Goal: Information Seeking & Learning: Compare options

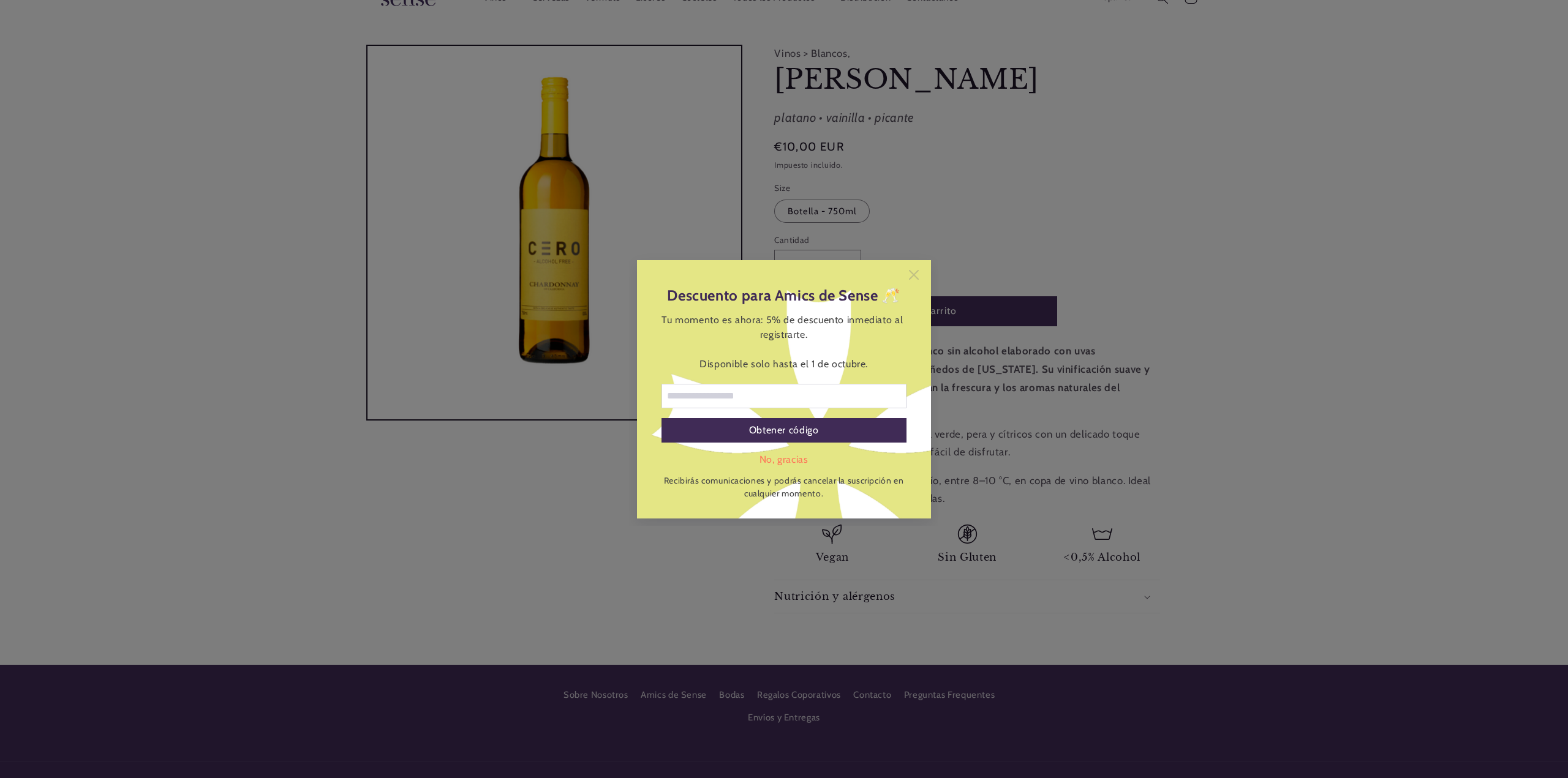
click at [909, 276] on icon at bounding box center [913, 275] width 10 height 10
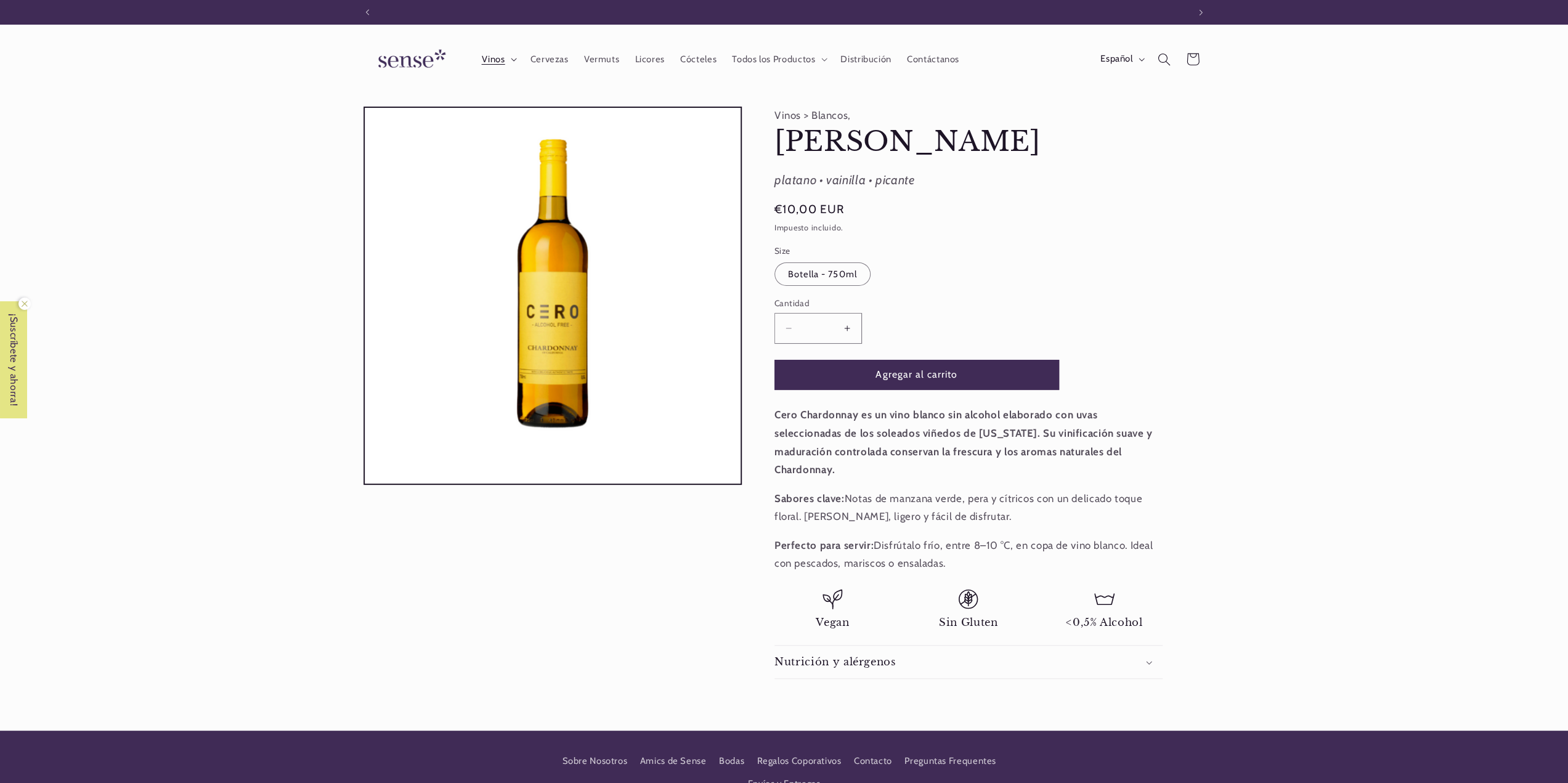
click at [488, 58] on span "Vinos" at bounding box center [492, 59] width 24 height 11
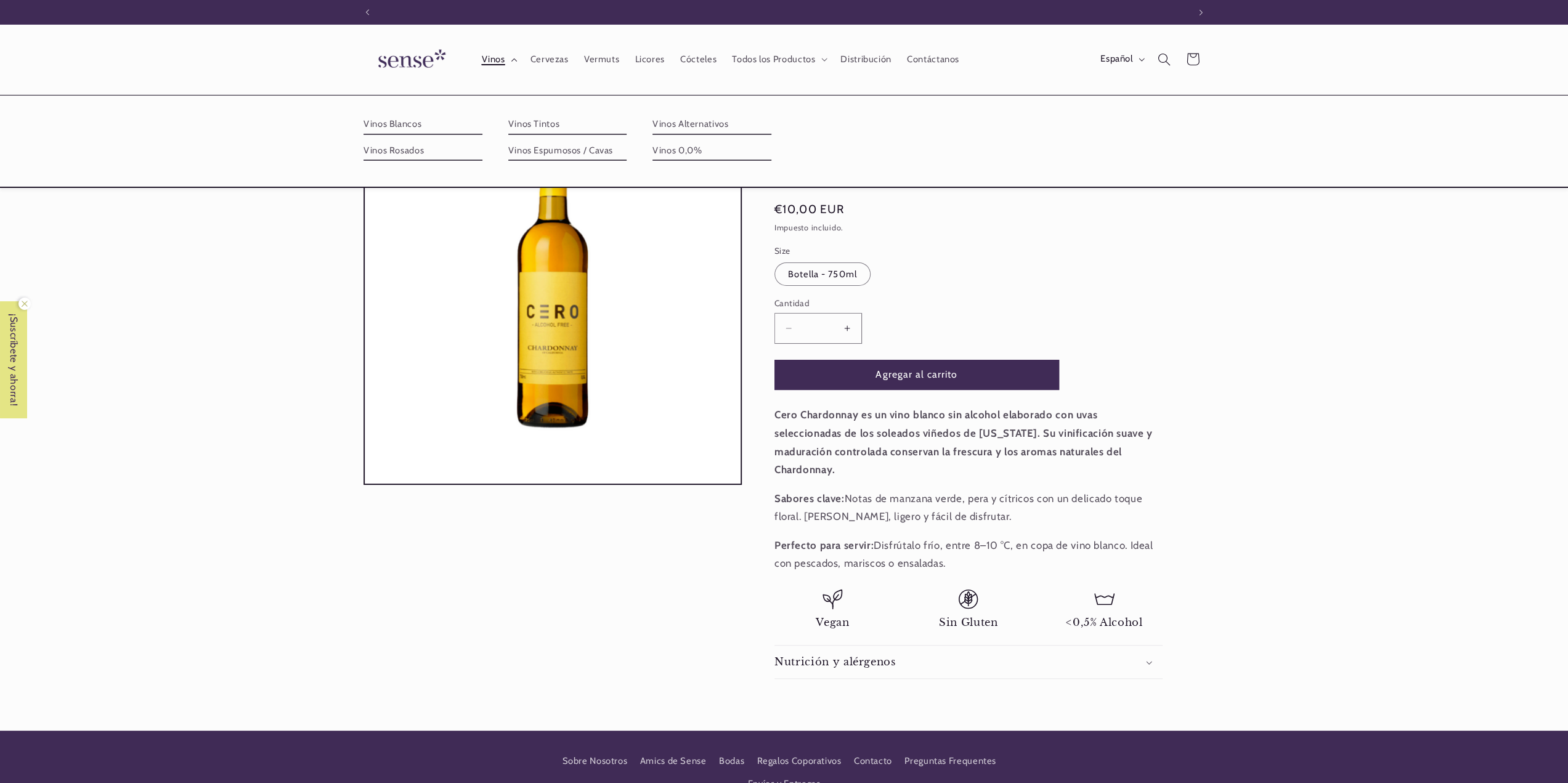
scroll to position [0, 821]
click at [409, 124] on link "Vinos Blancos" at bounding box center [423, 124] width 119 height 20
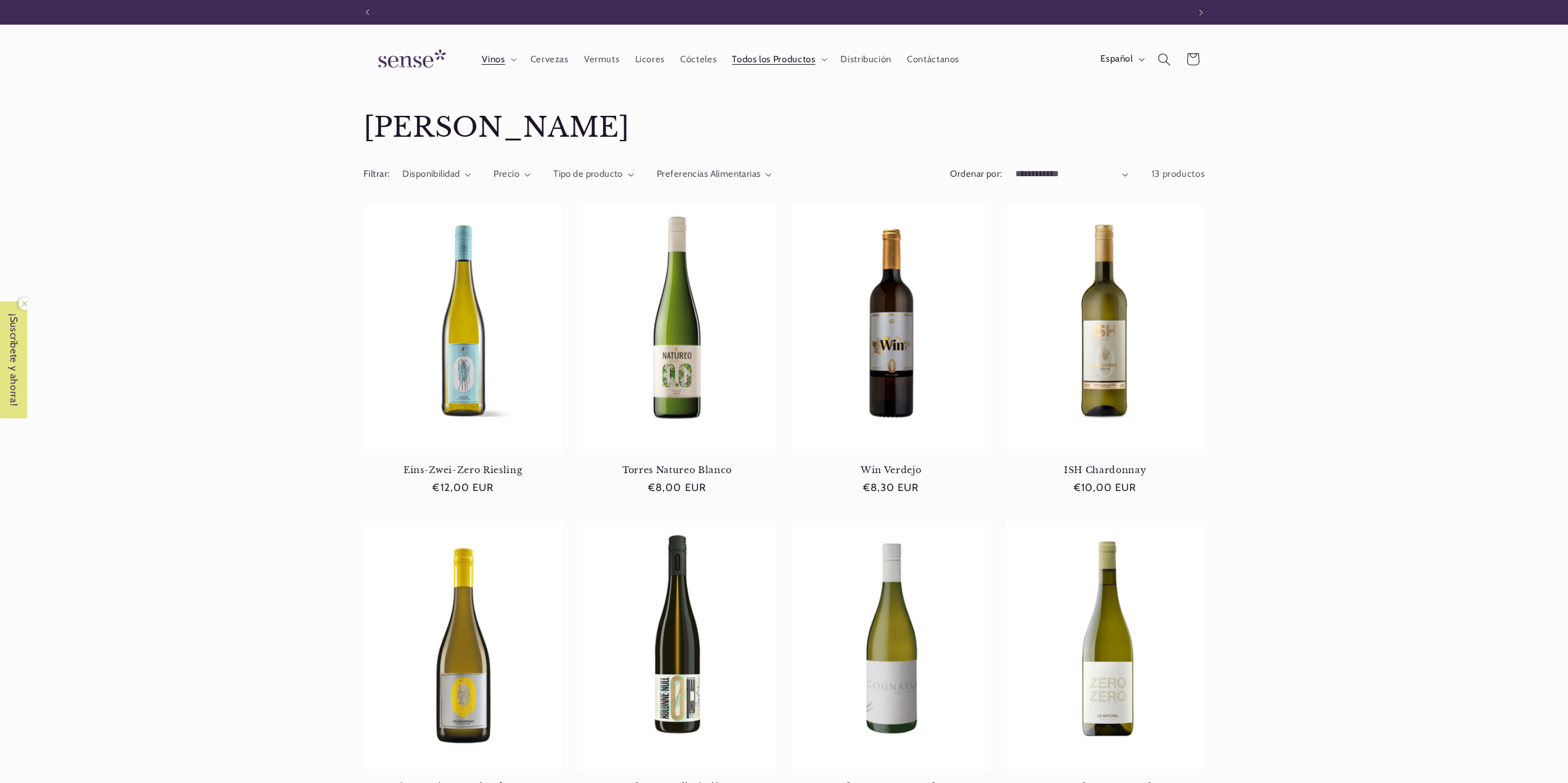
scroll to position [0, 821]
click at [494, 59] on span "Vinos" at bounding box center [492, 59] width 24 height 11
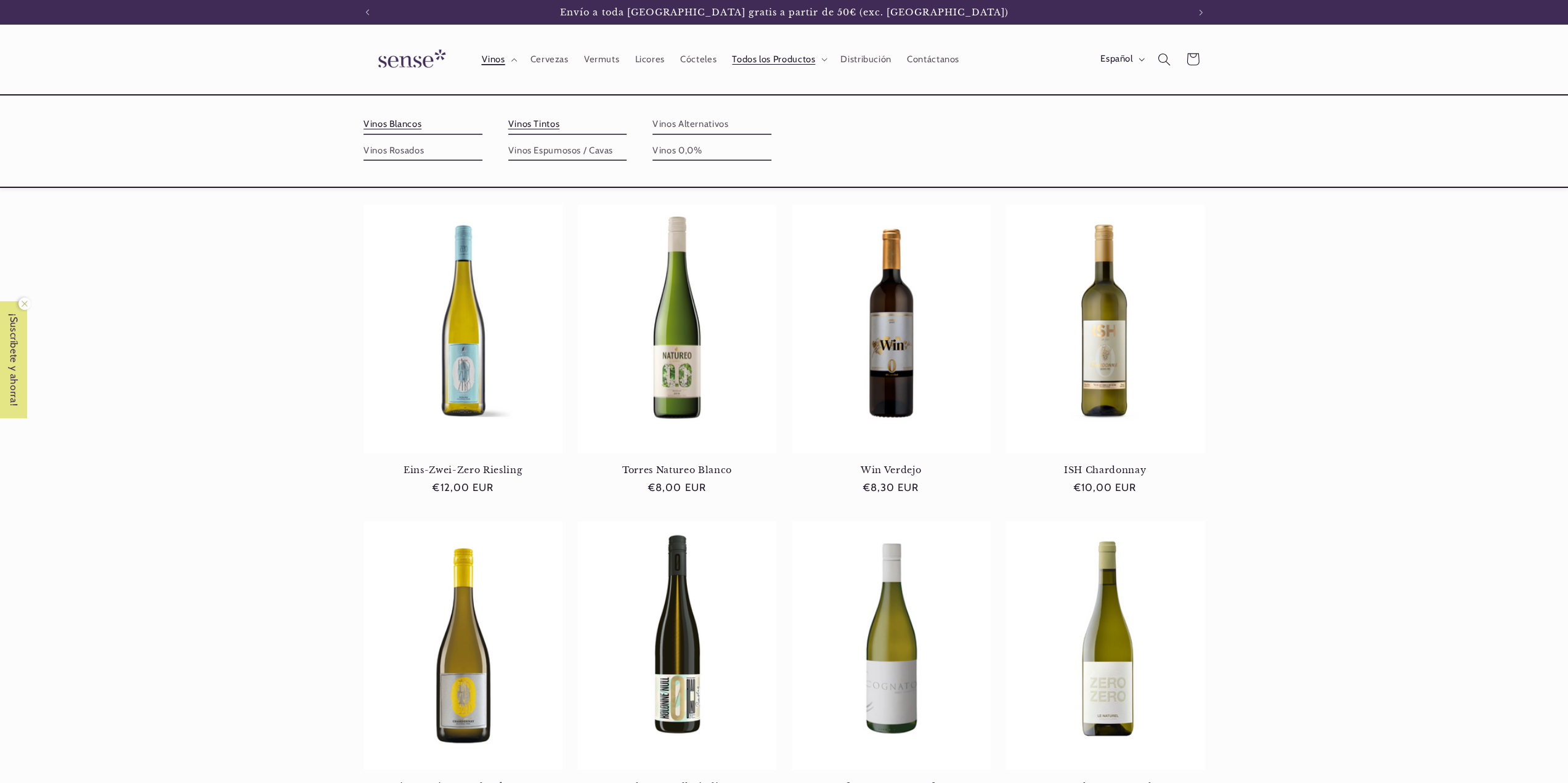
click at [536, 126] on link "Vinos Tintos" at bounding box center [567, 124] width 119 height 20
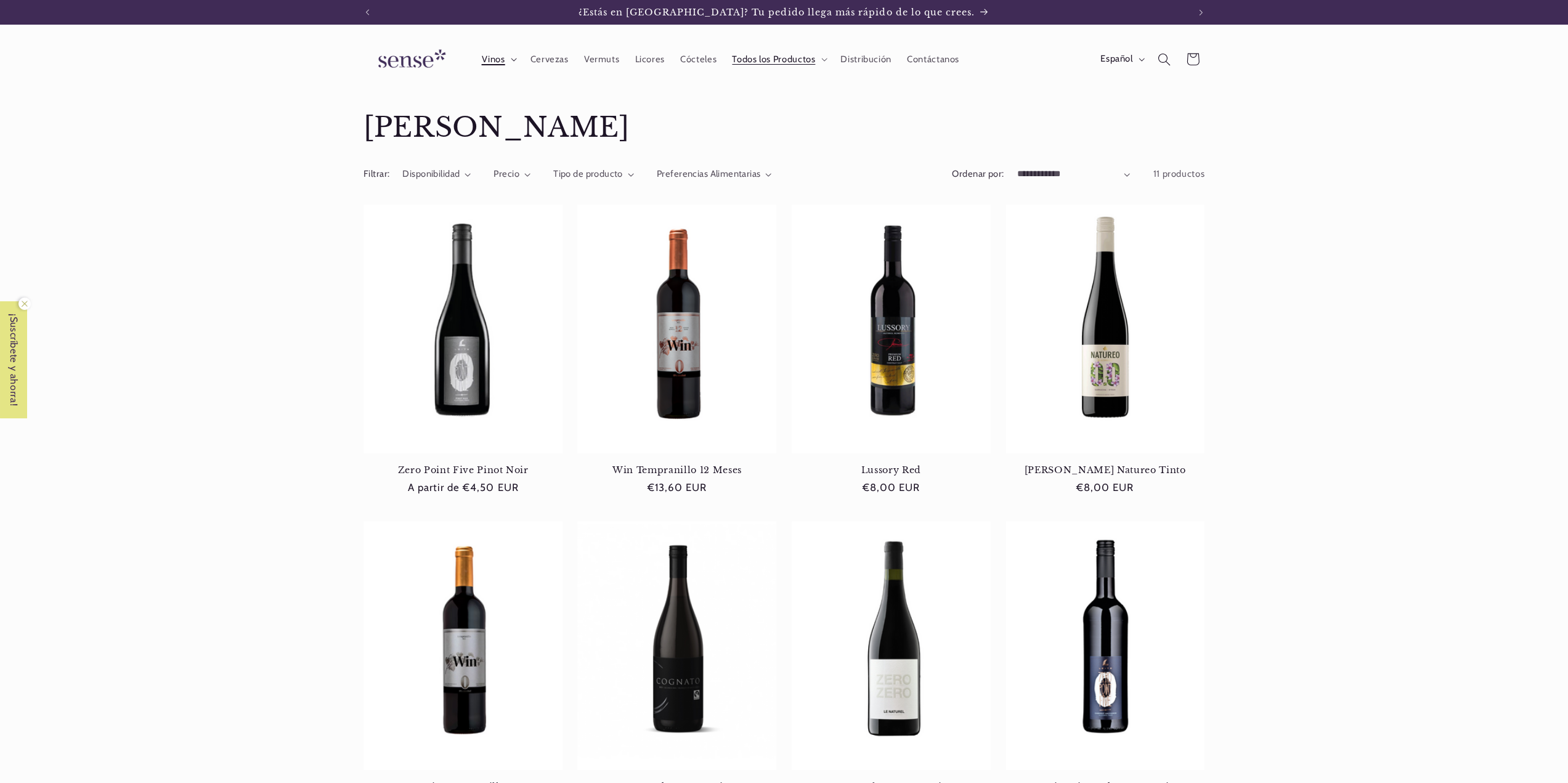
click at [492, 59] on span "Vinos" at bounding box center [492, 59] width 24 height 11
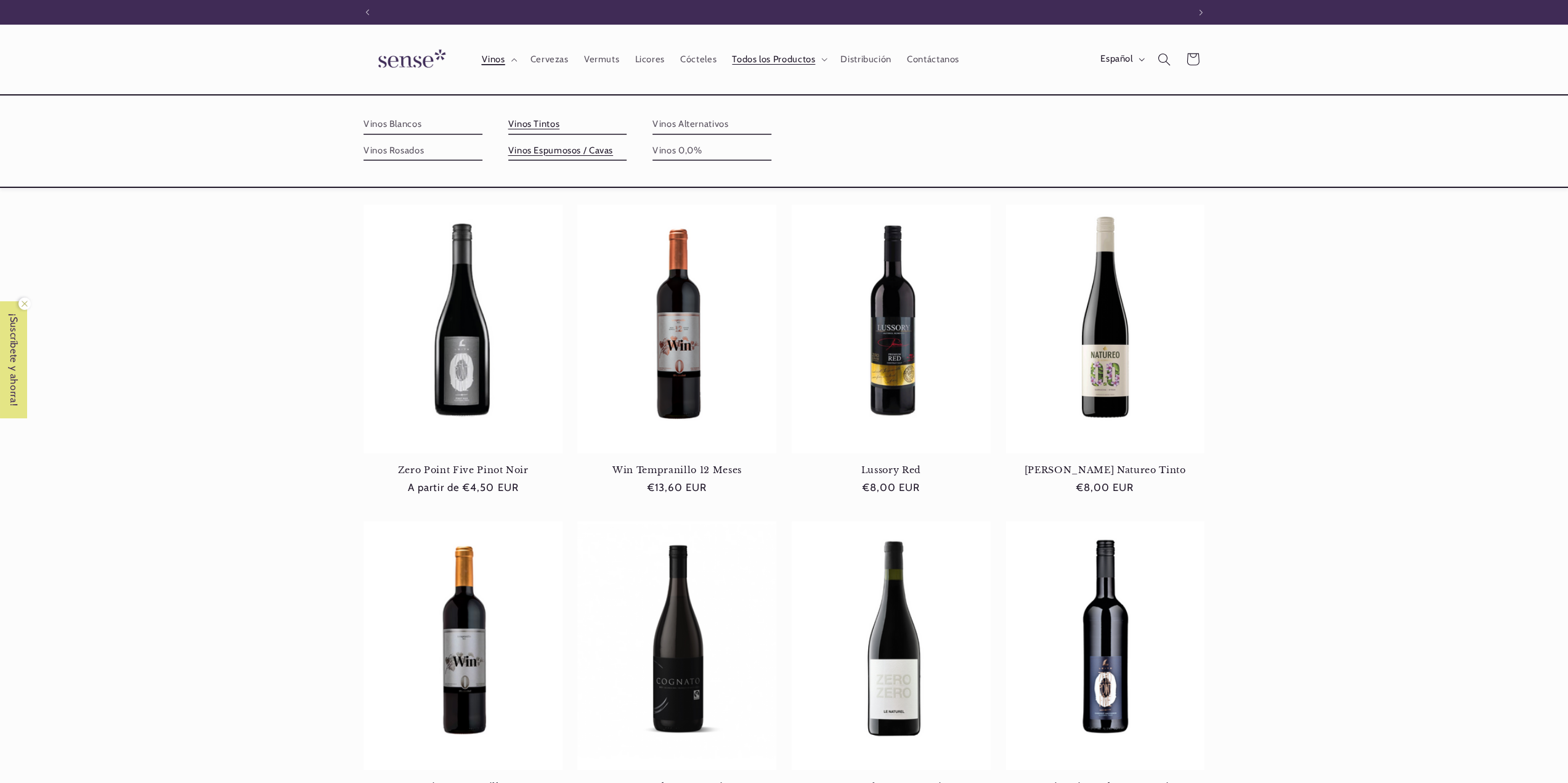
click at [537, 151] on link "Vinos Espumosos / Cavas" at bounding box center [567, 151] width 119 height 20
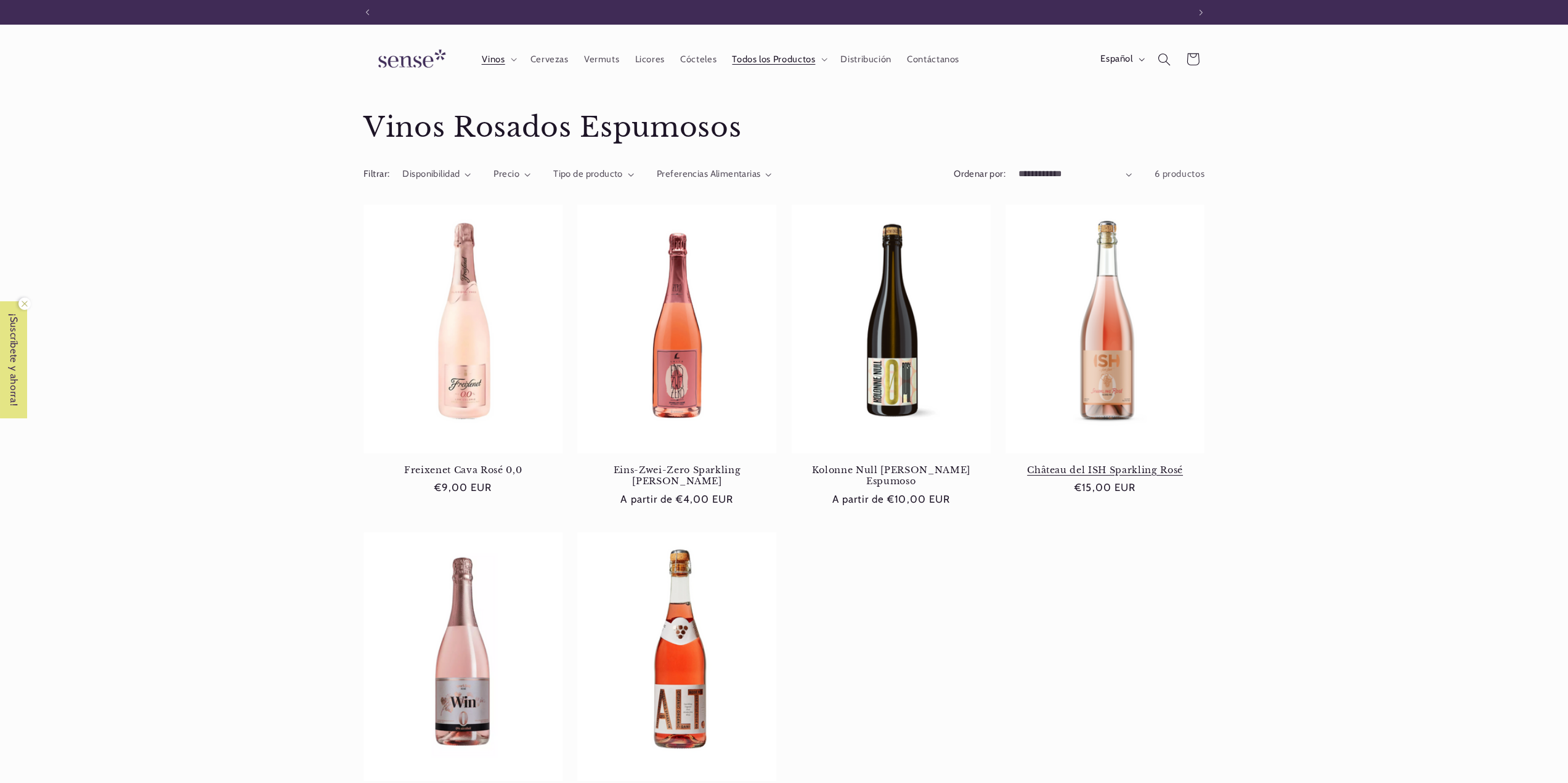
scroll to position [0, 821]
click at [492, 64] on span "Vinos" at bounding box center [492, 59] width 24 height 11
click at [649, 61] on span "Licores" at bounding box center [649, 59] width 30 height 11
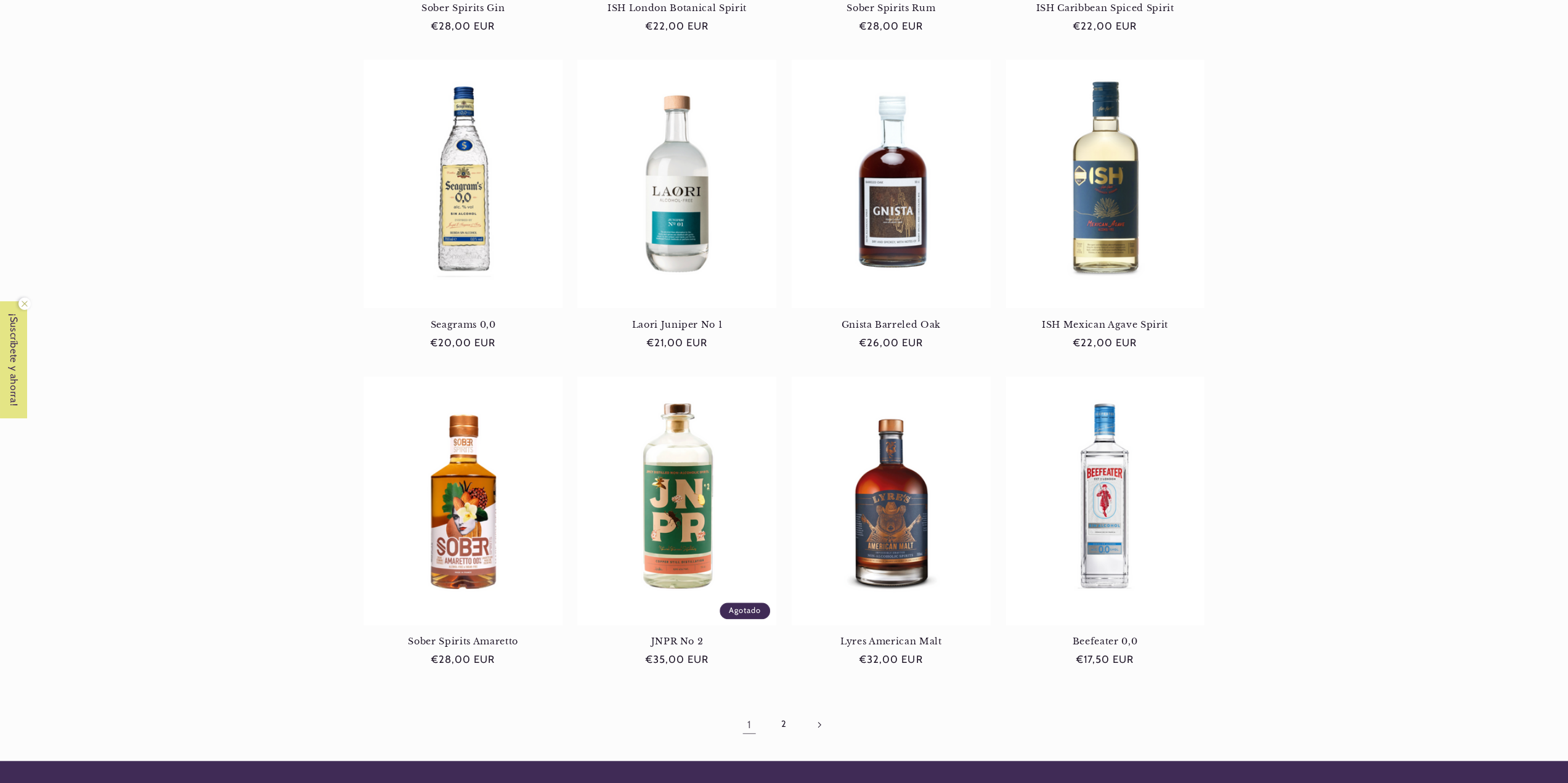
scroll to position [801, 0]
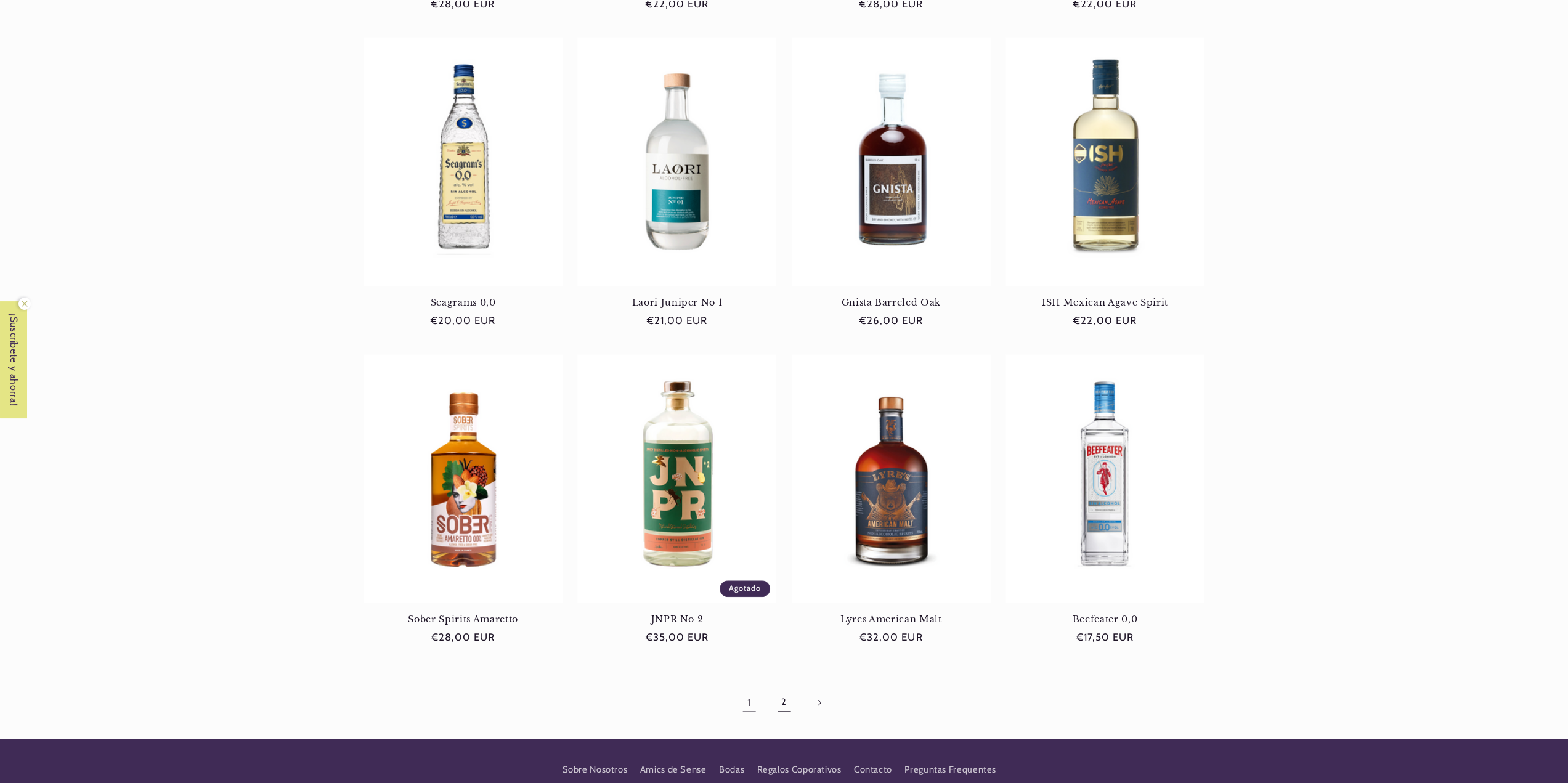
click at [784, 705] on link "2" at bounding box center [784, 703] width 28 height 28
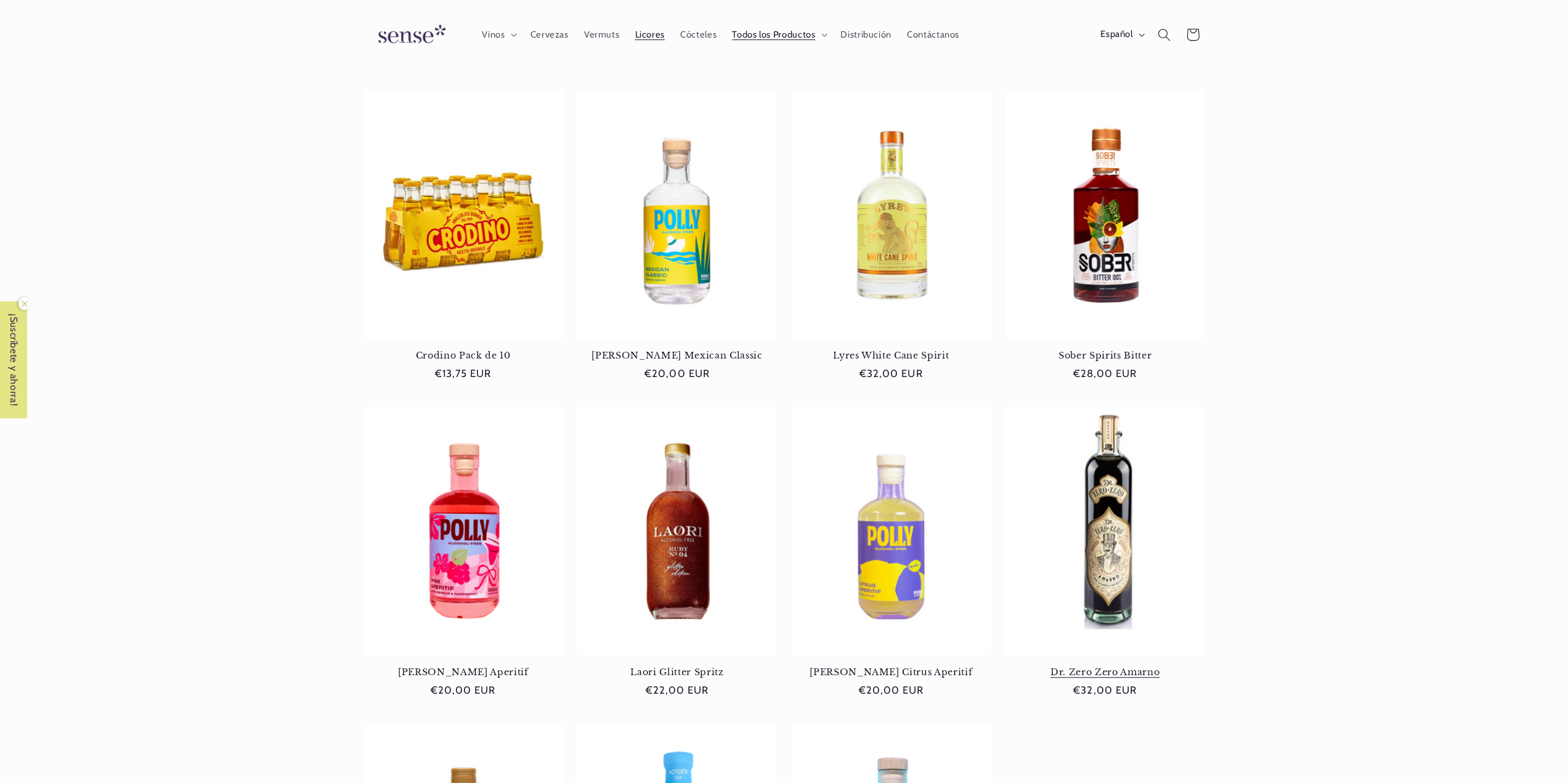
scroll to position [431, 0]
click at [1109, 667] on link "Dr. Zero Zero Amarno" at bounding box center [1105, 672] width 199 height 11
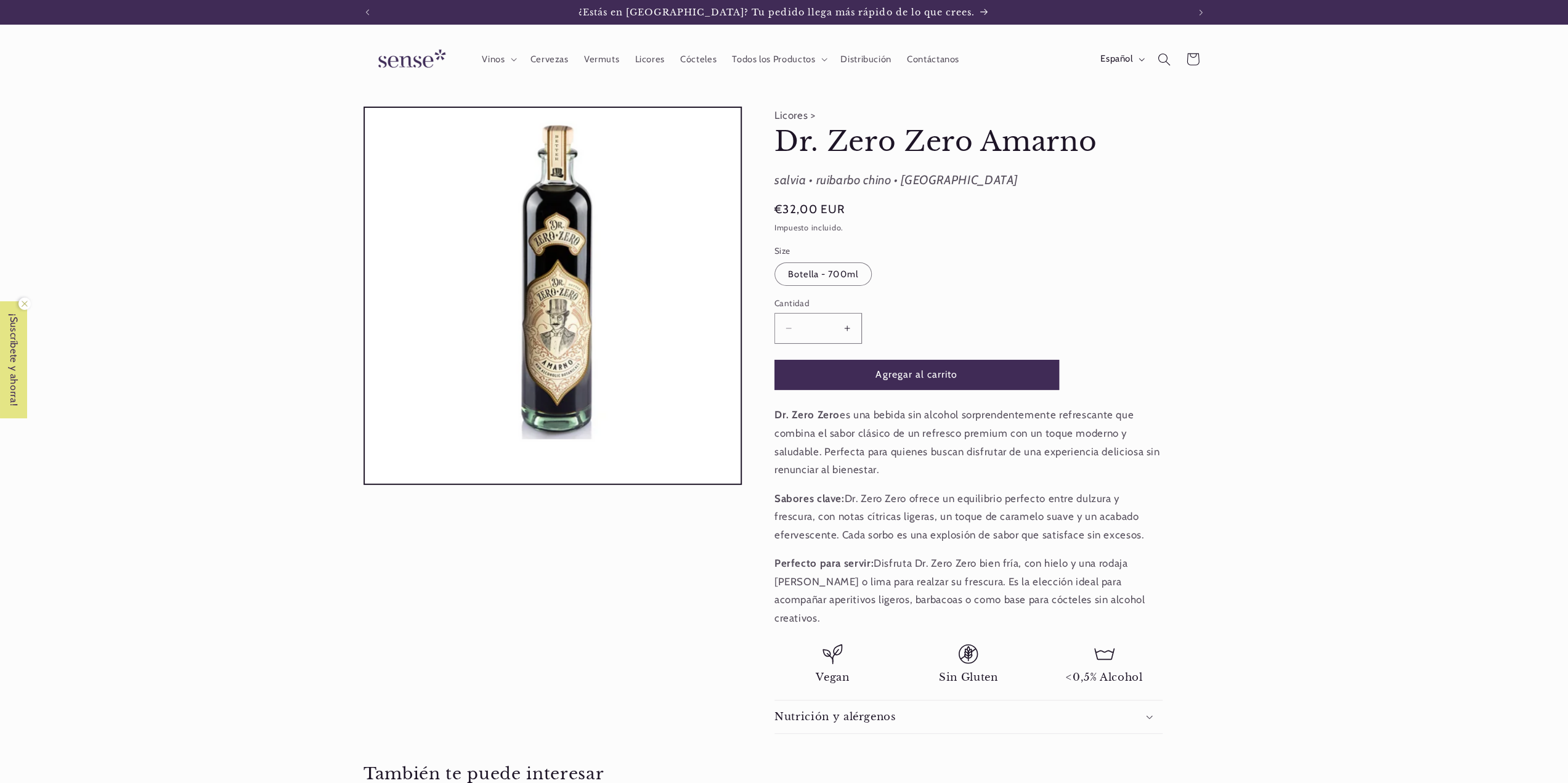
click at [819, 711] on h2 "Nutrición y alérgenos" at bounding box center [835, 717] width 122 height 13
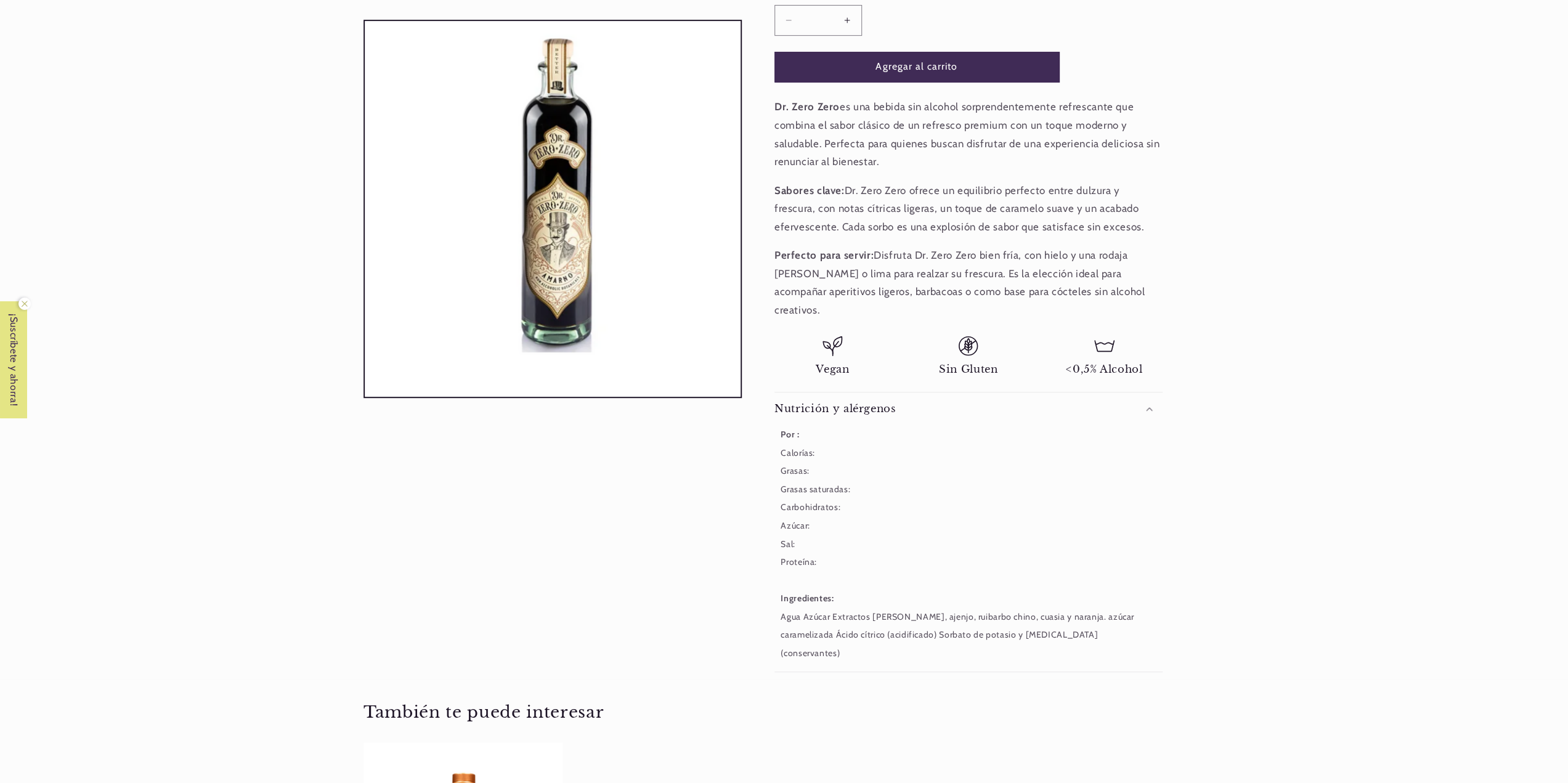
scroll to position [0, 821]
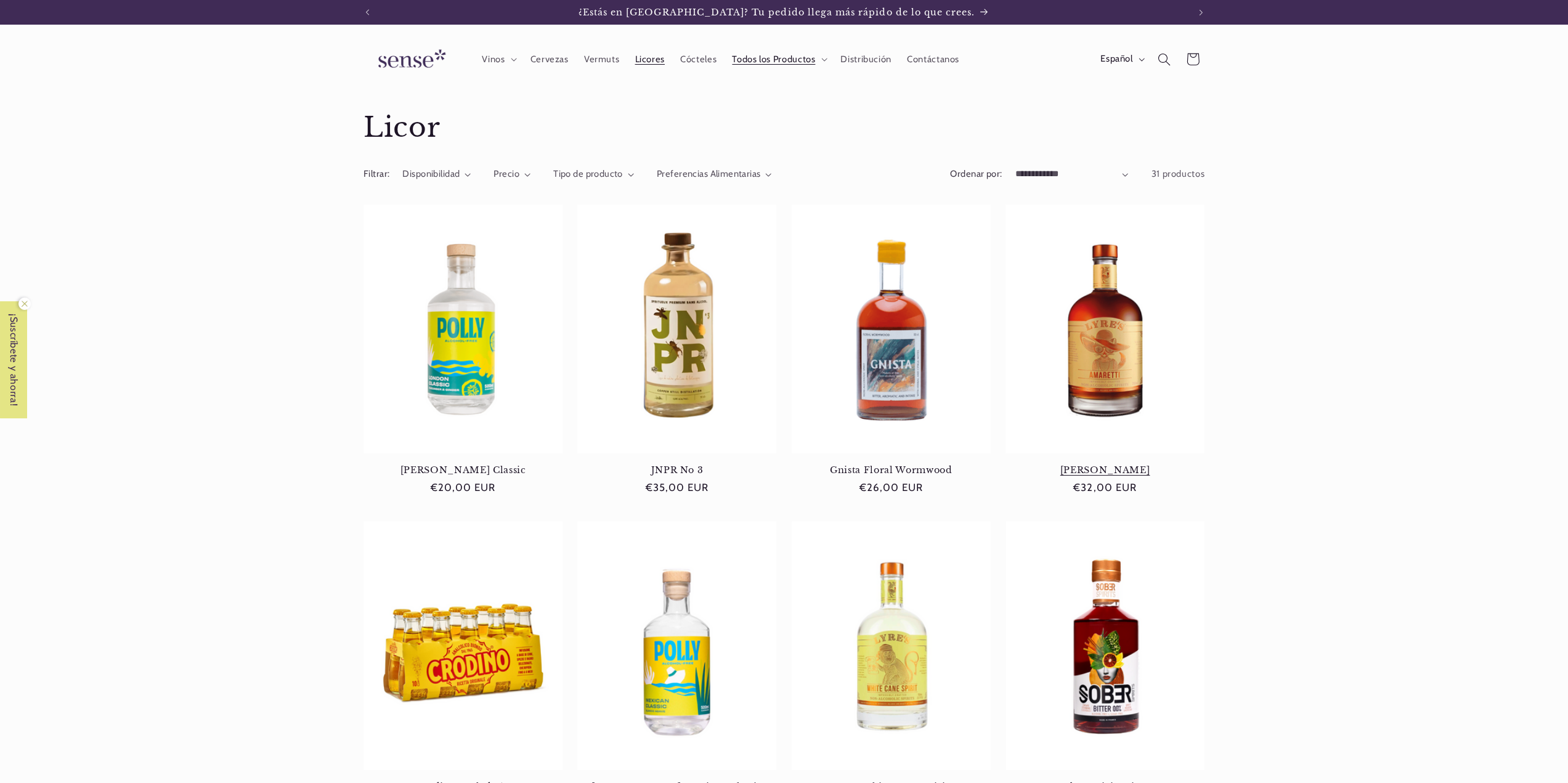
click at [1120, 465] on link "[PERSON_NAME]" at bounding box center [1105, 470] width 199 height 11
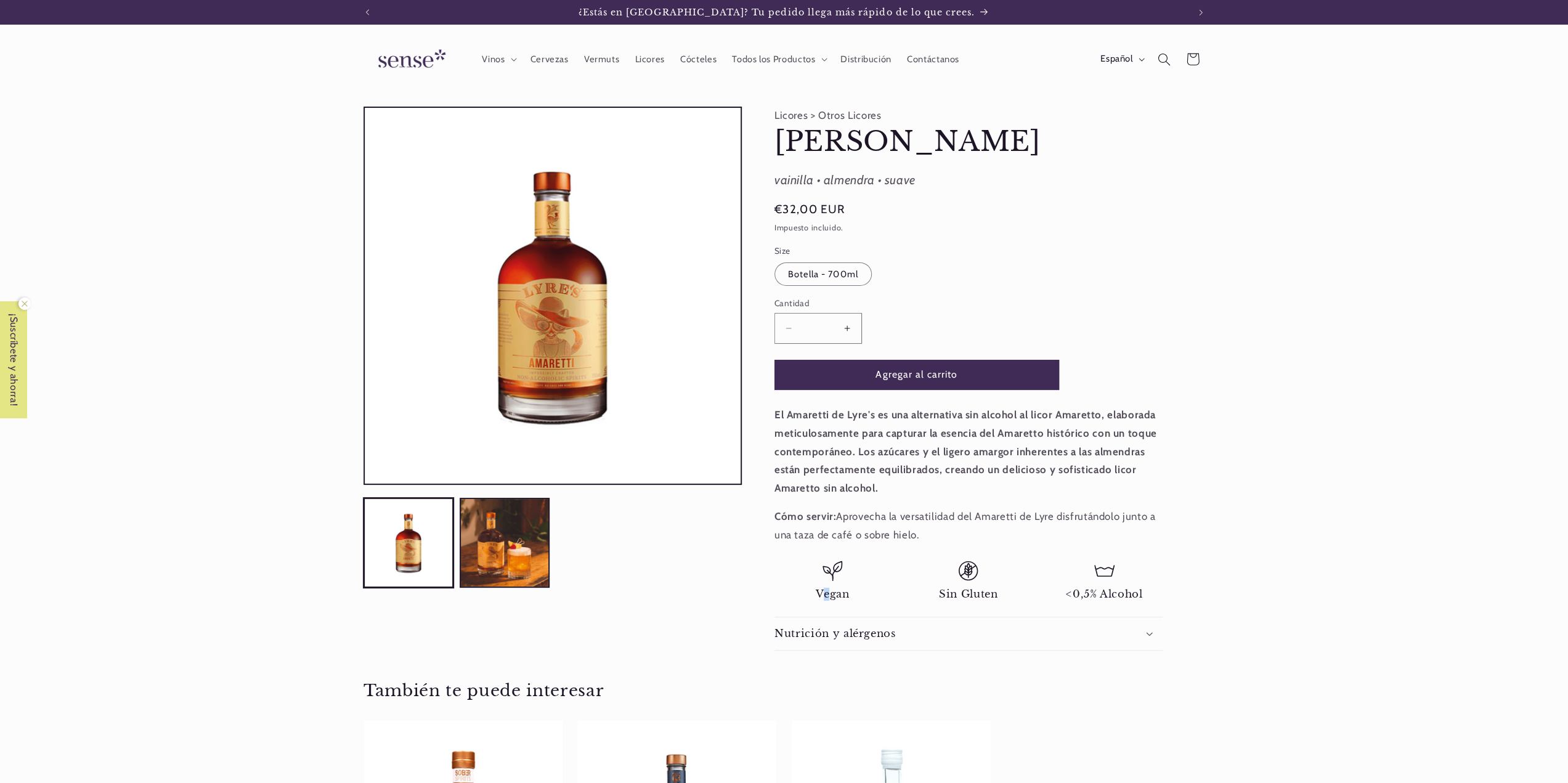
click at [826, 584] on li "Vegan" at bounding box center [832, 580] width 116 height 40
click at [824, 629] on h2 "Nutrición y alérgenos" at bounding box center [835, 633] width 122 height 13
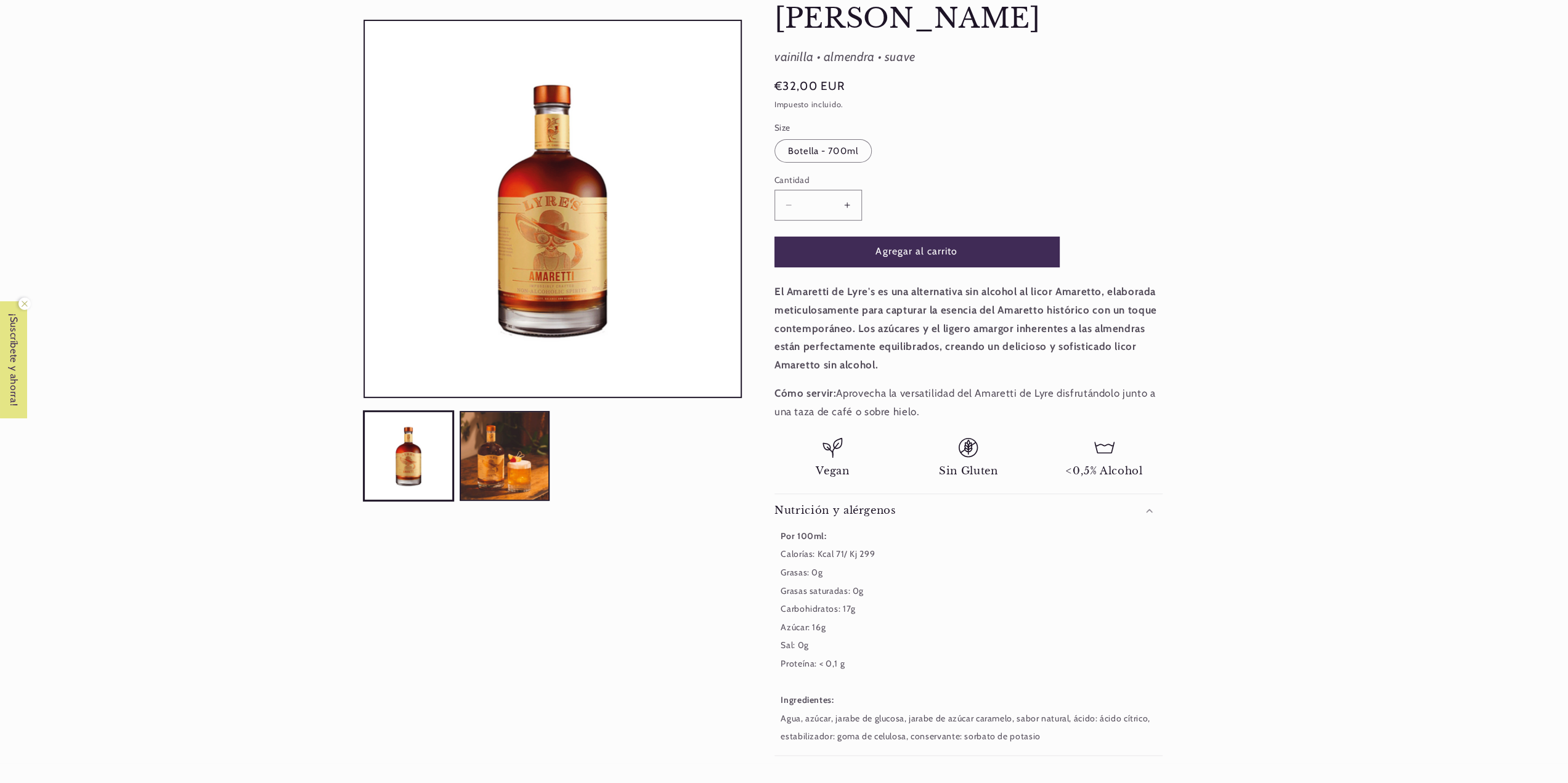
scroll to position [0, 821]
